Goal: Find specific page/section

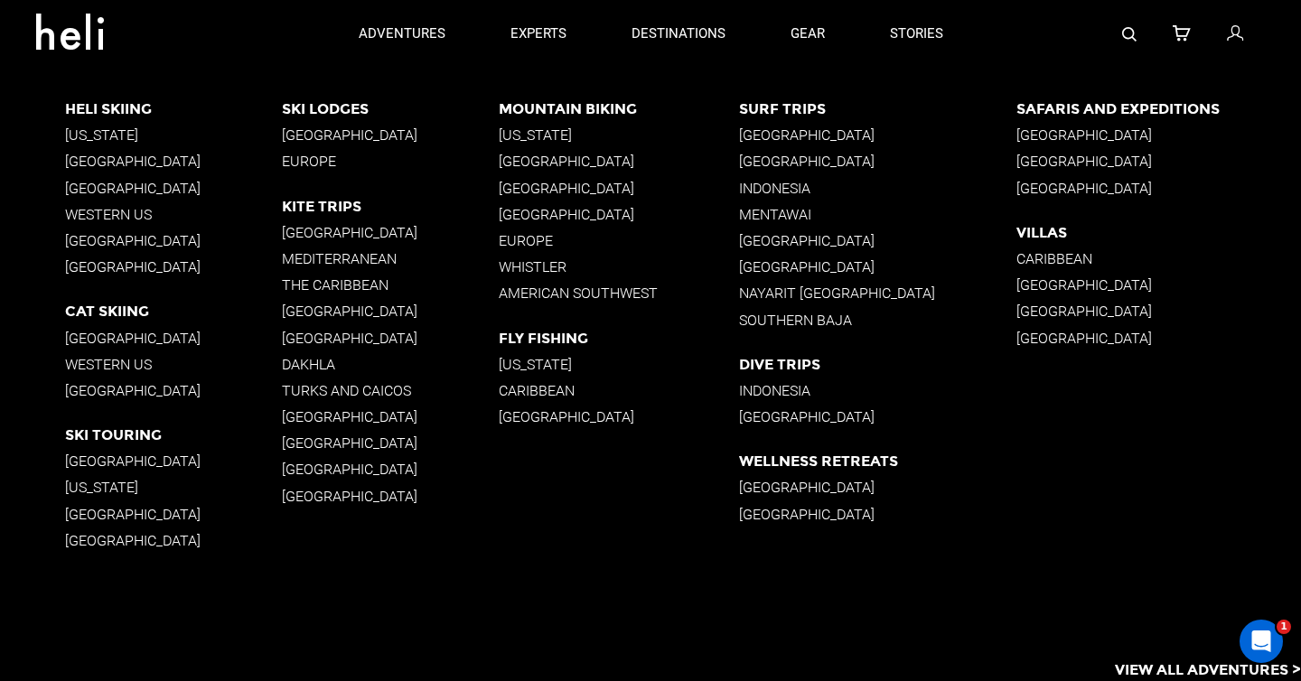
click at [1037, 230] on p "Villas" at bounding box center [1158, 232] width 285 height 17
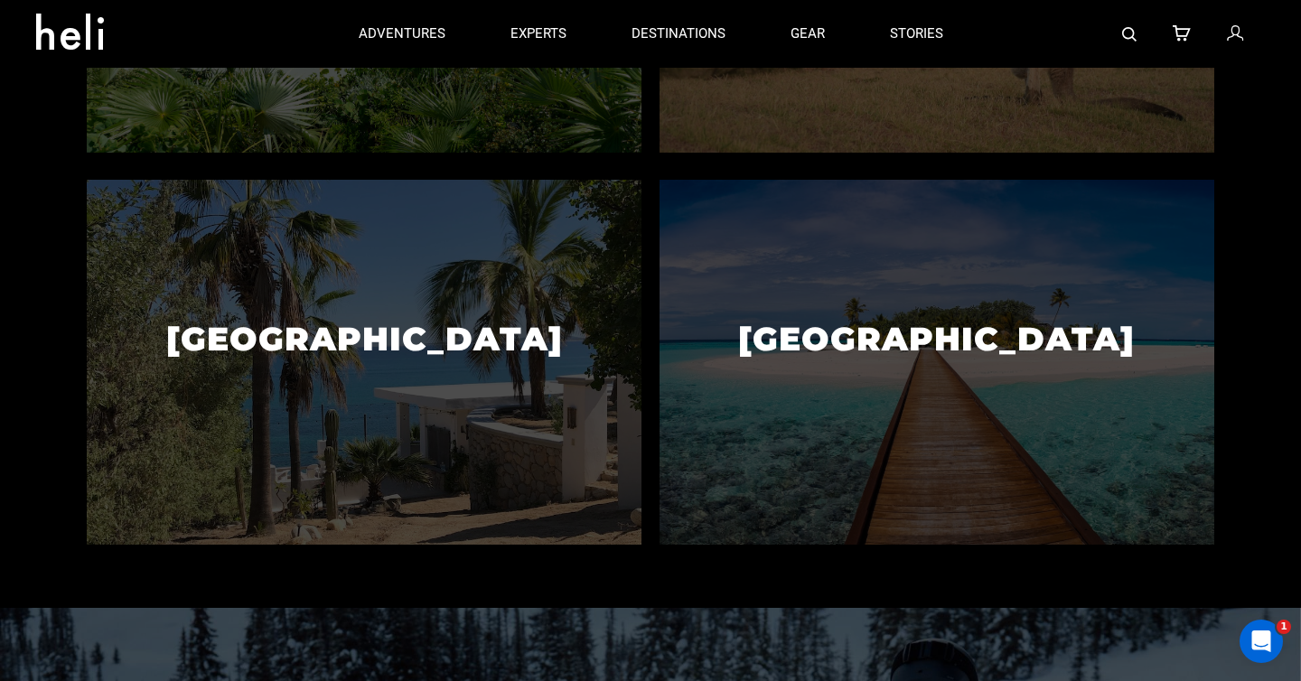
scroll to position [723, 0]
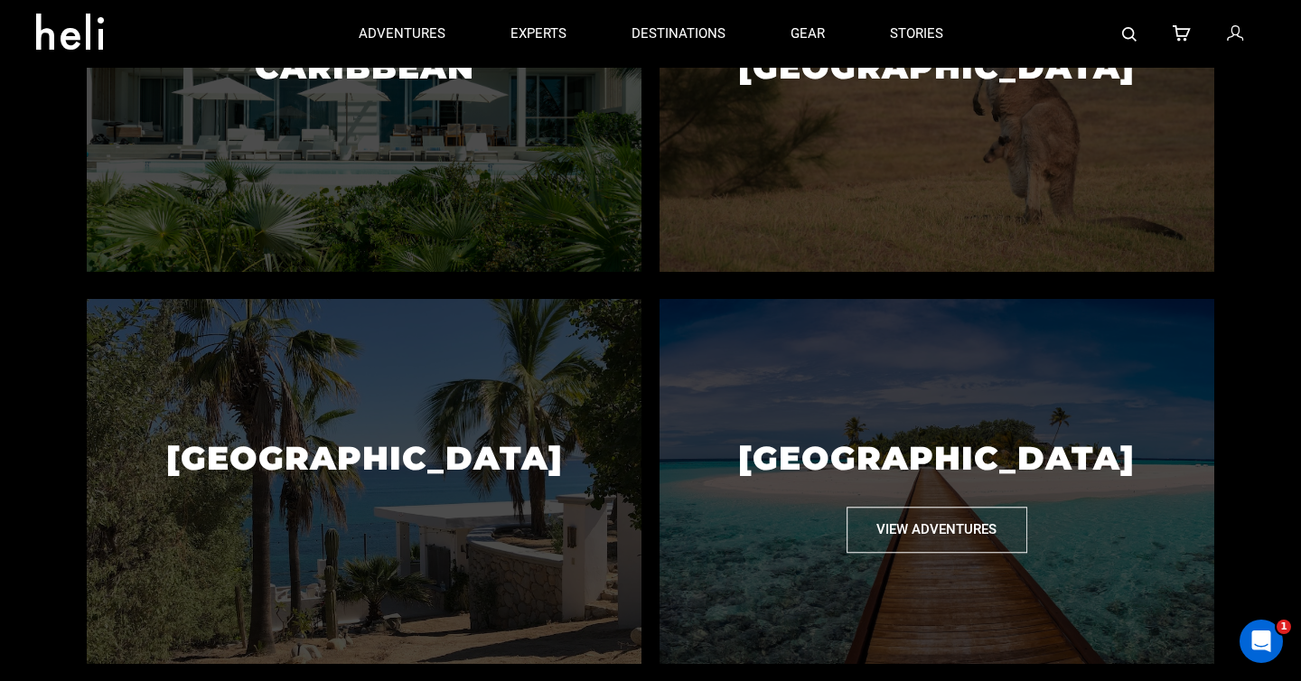
click at [968, 535] on button "View Adventures" at bounding box center [937, 530] width 181 height 46
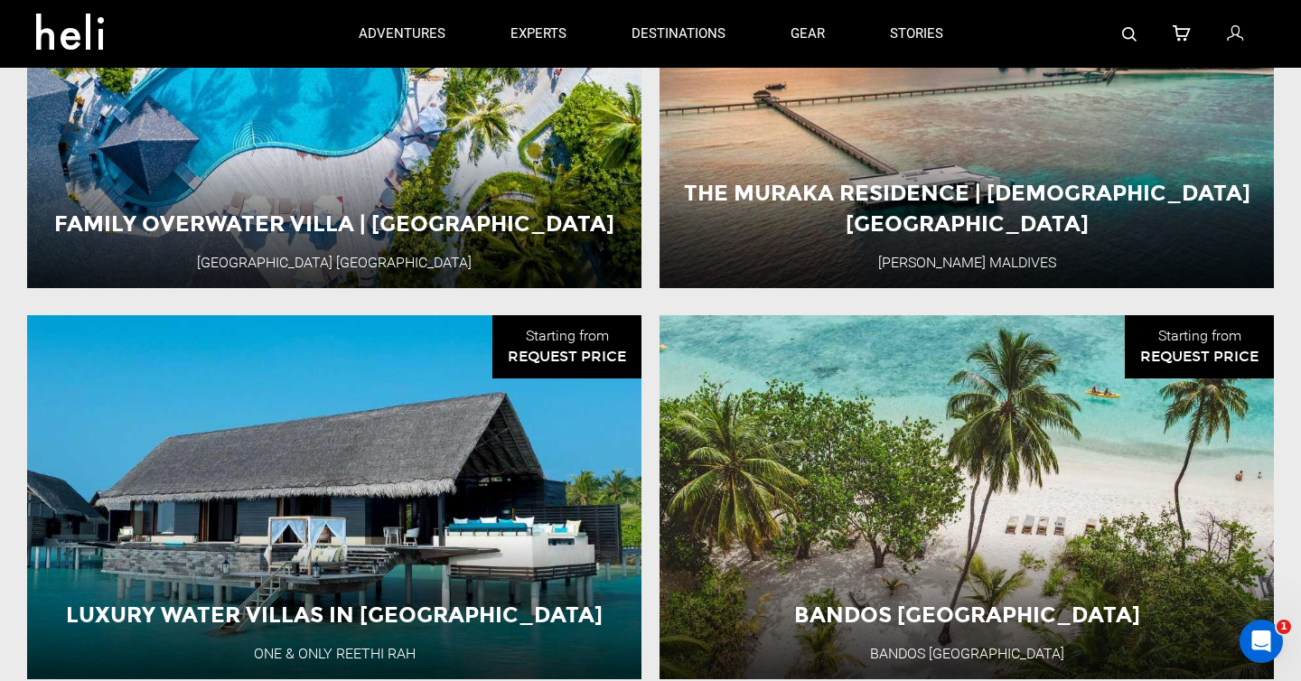
scroll to position [2041, 0]
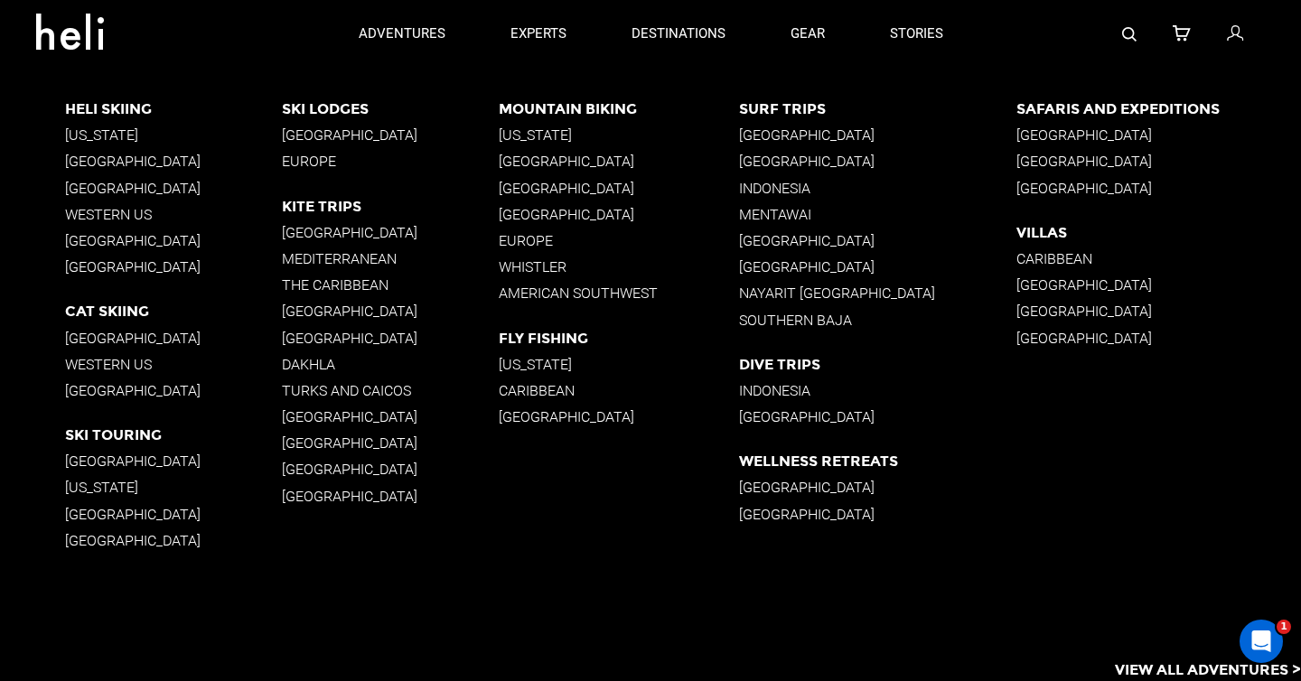
click at [1051, 262] on p "Caribbean" at bounding box center [1158, 258] width 285 height 17
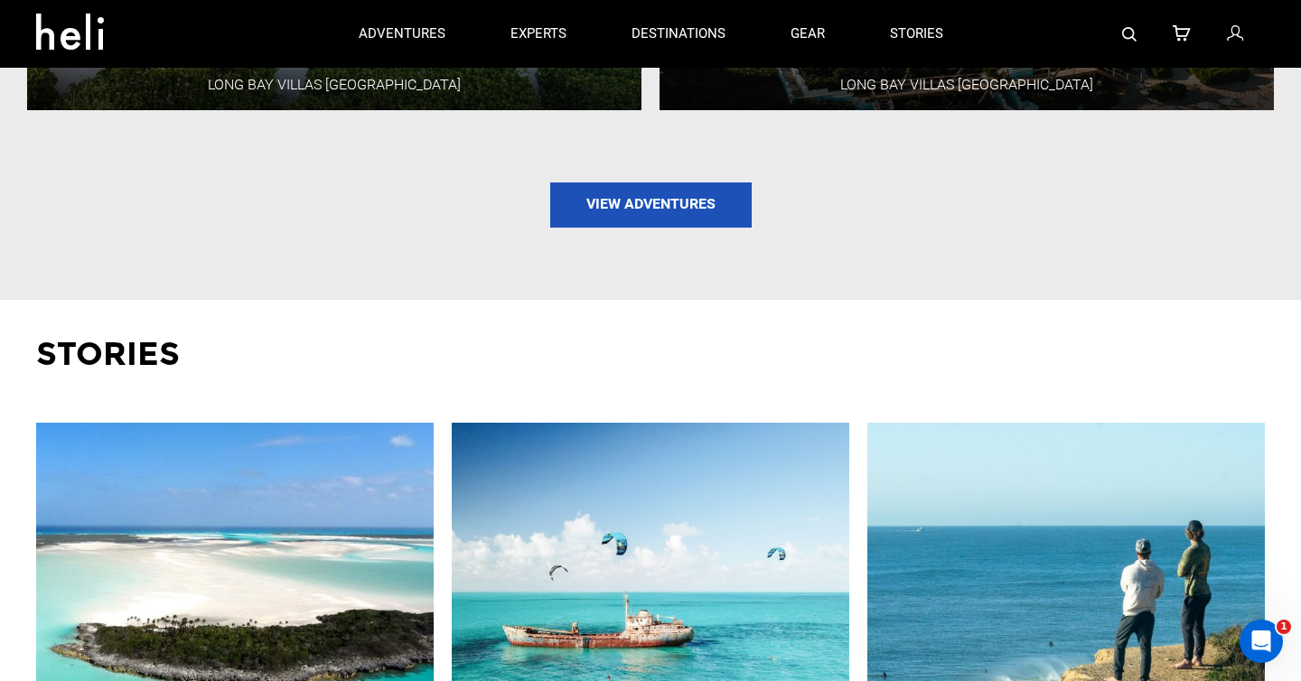
scroll to position [2532, 0]
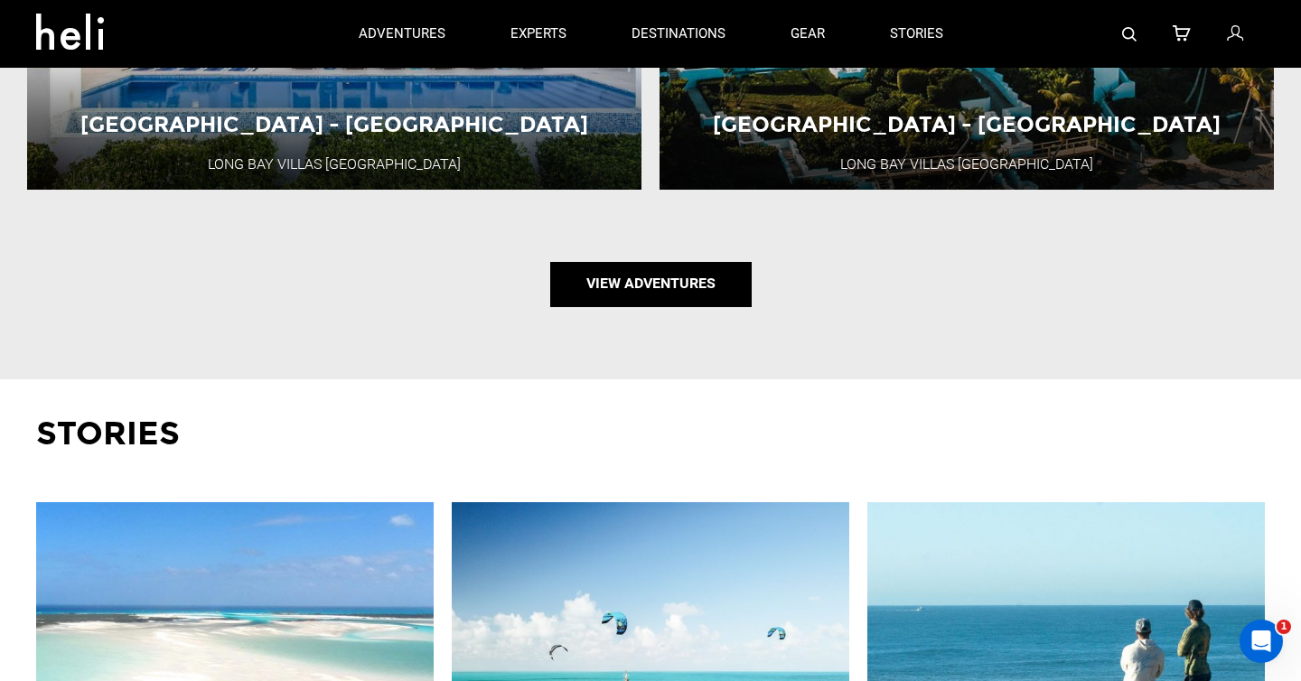
click at [651, 287] on link "View Adventures" at bounding box center [650, 284] width 201 height 45
type input "villas"
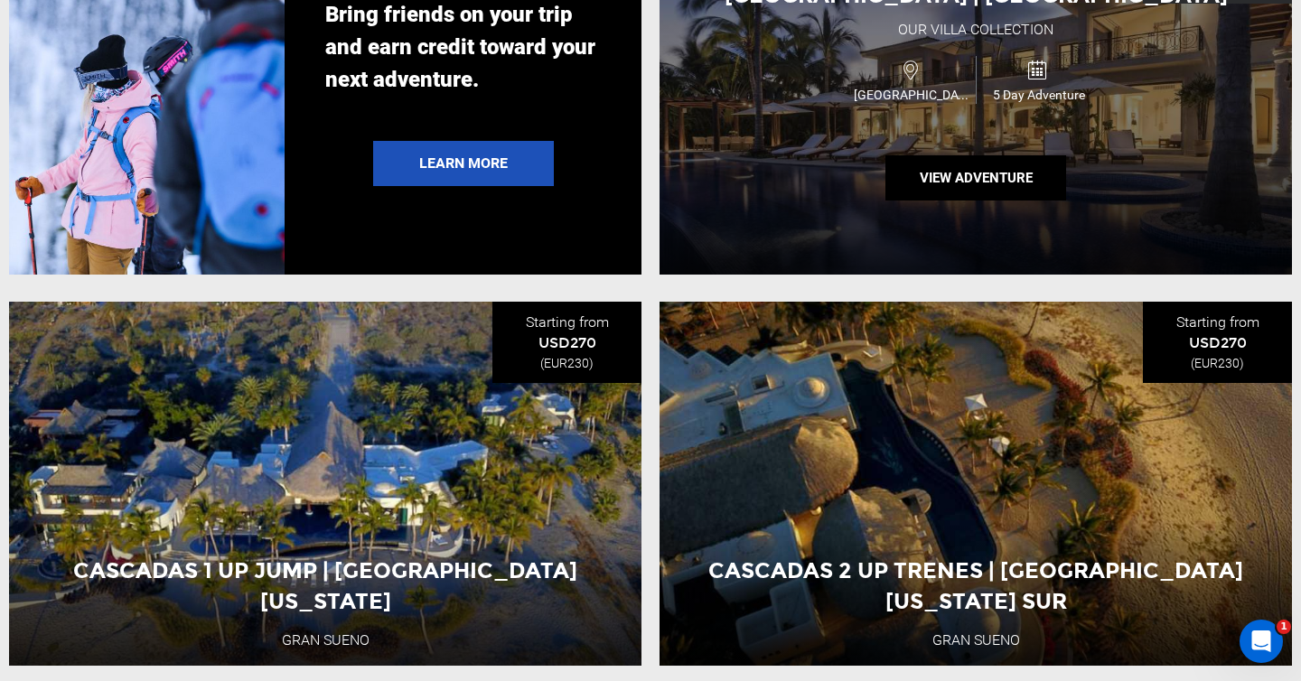
scroll to position [3396, 0]
